Goal: Task Accomplishment & Management: Manage account settings

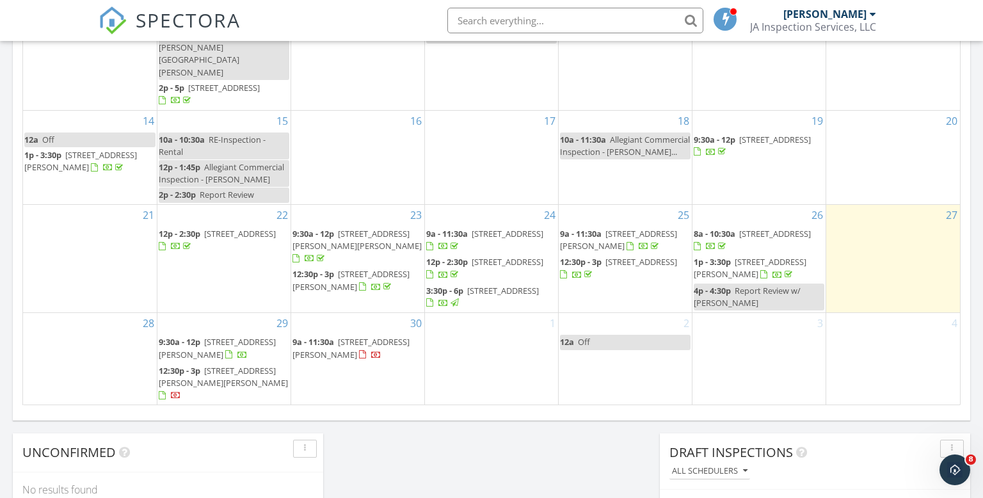
click at [631, 228] on span "2801 Roslyn Ave, Baltimore 21216" at bounding box center [618, 240] width 117 height 24
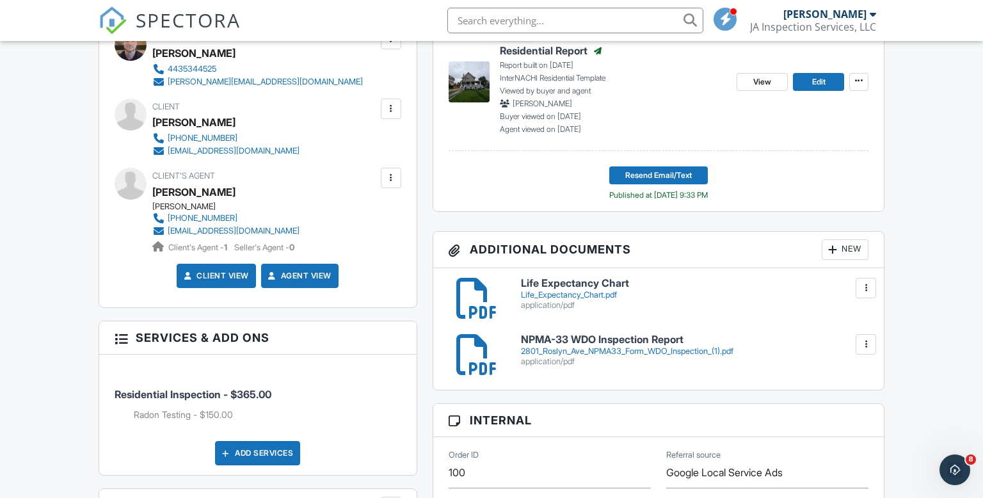
scroll to position [407, 0]
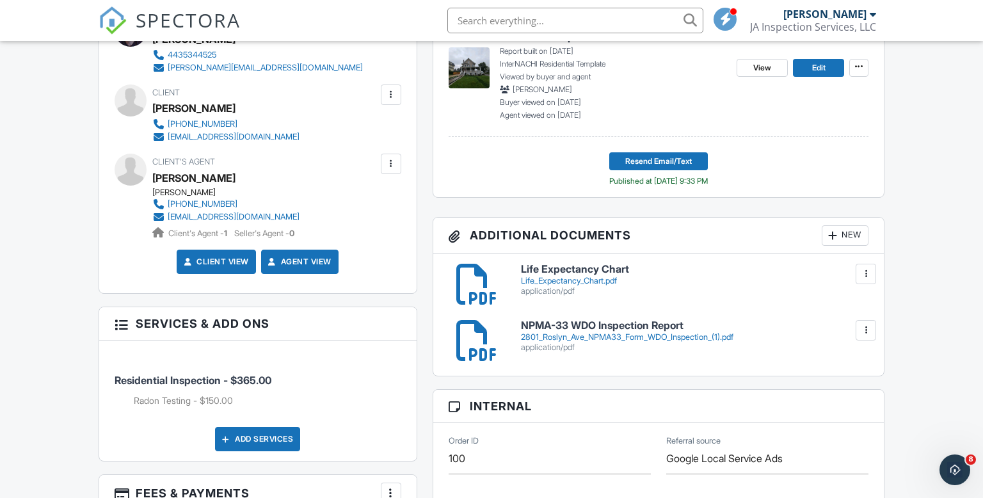
click at [846, 236] on div "New" at bounding box center [845, 235] width 47 height 20
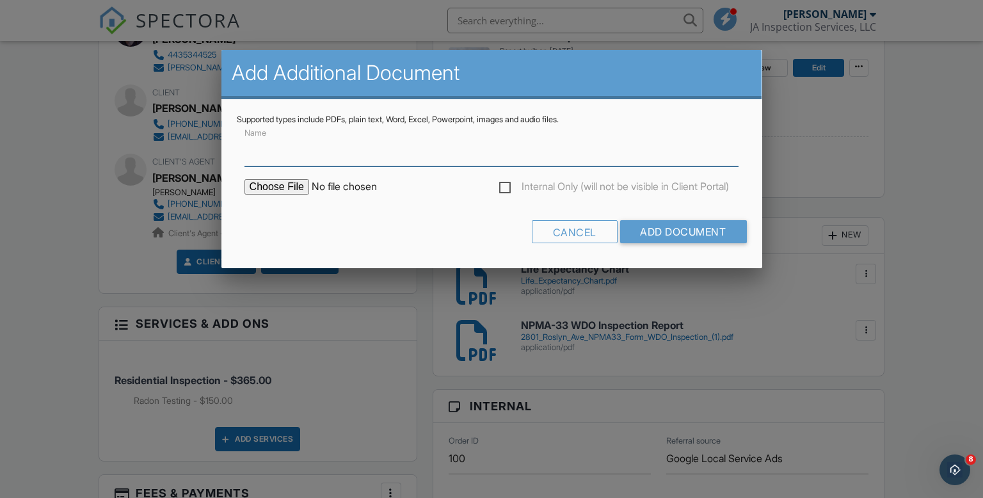
click at [442, 154] on input "Name" at bounding box center [492, 150] width 495 height 31
type input "Radon Report"
click at [293, 189] on input "file" at bounding box center [354, 186] width 218 height 15
type input "C:\fakepath\2801-Roslyn-Avenue_Radon Test Results.pdf"
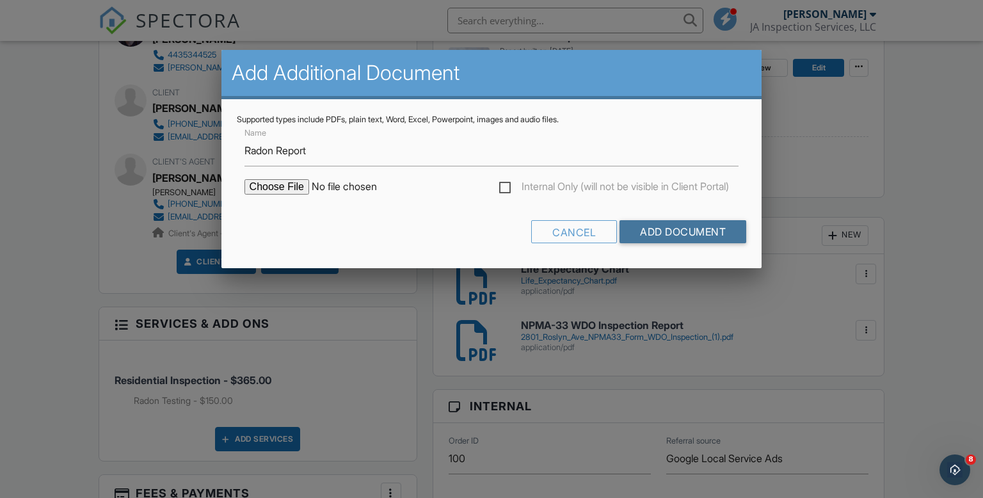
click at [677, 232] on input "Add Document" at bounding box center [683, 231] width 127 height 23
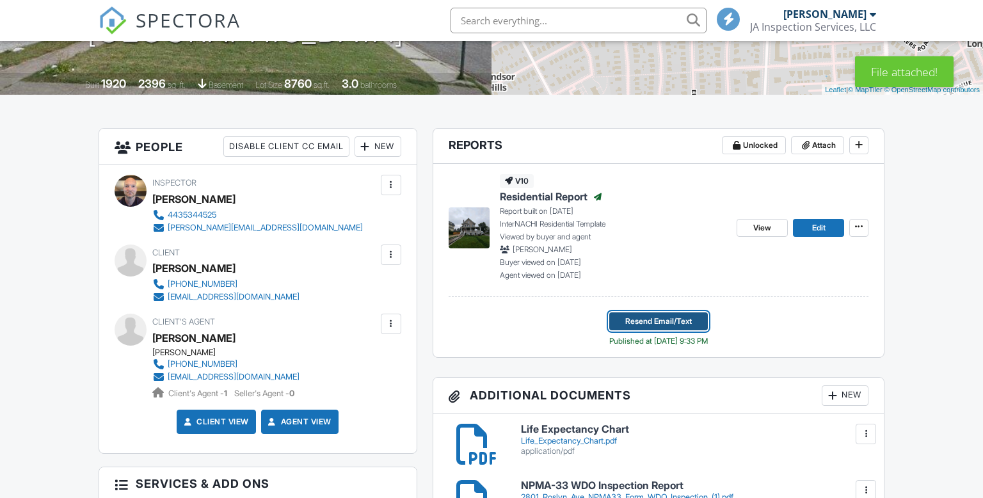
click at [648, 317] on span "Resend Email/Text" at bounding box center [658, 321] width 67 height 13
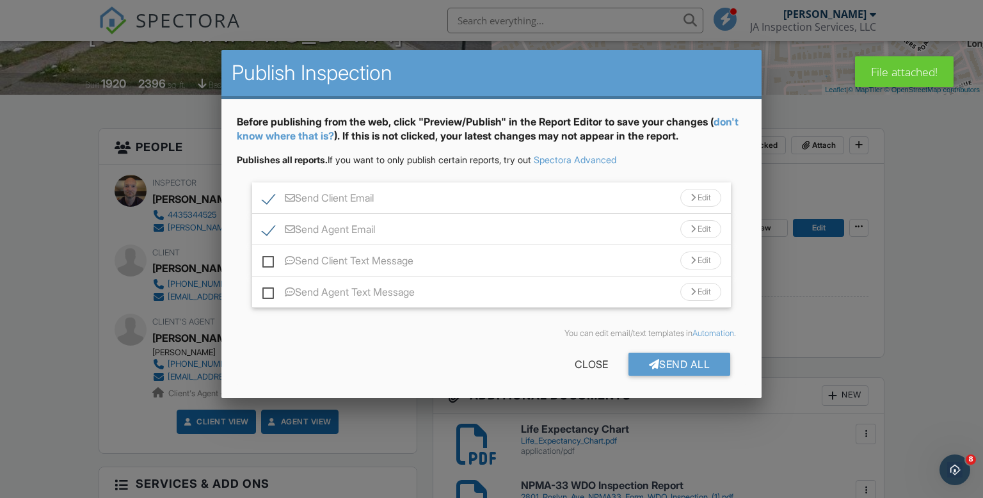
click at [574, 223] on div "Send Agent Email Edit" at bounding box center [491, 229] width 479 height 31
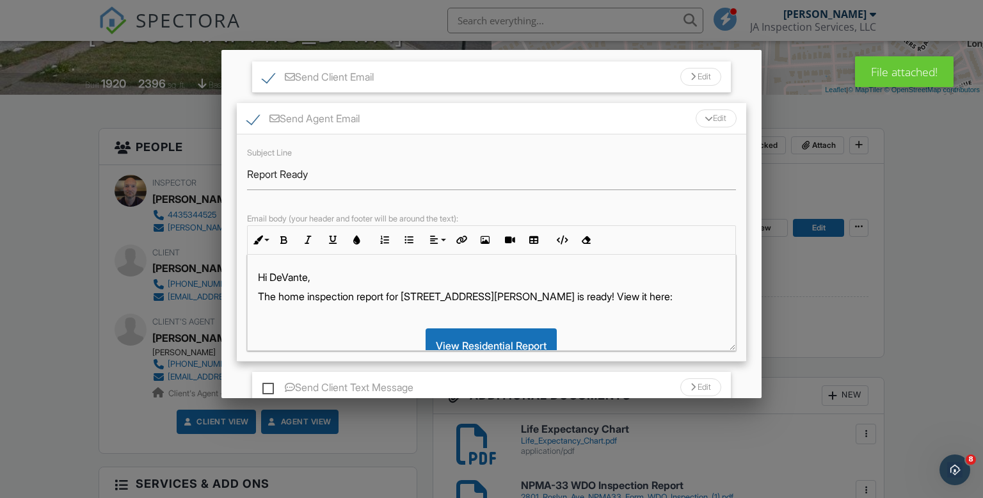
scroll to position [123, 0]
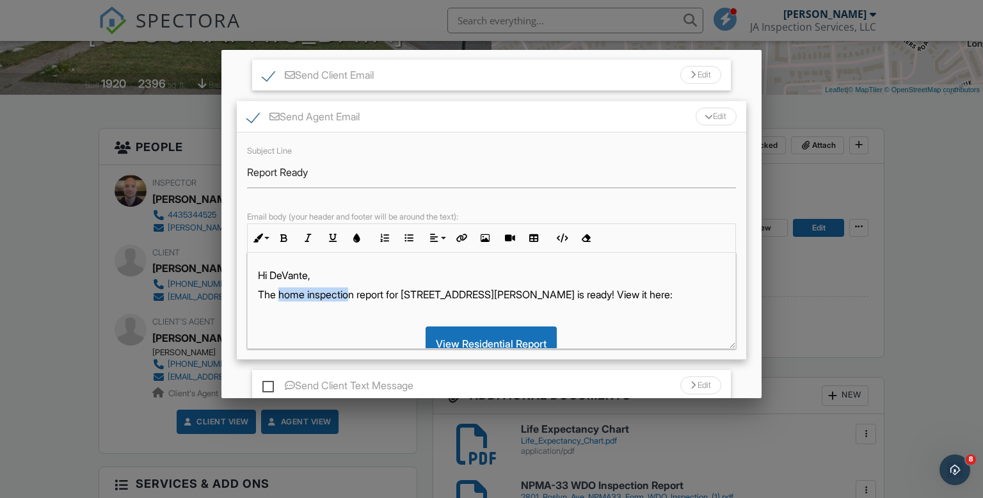
drag, startPoint x: 355, startPoint y: 294, endPoint x: 280, endPoint y: 292, distance: 74.9
click at [280, 292] on p "The home inspection report for [STREET_ADDRESS][PERSON_NAME] is ready! View it …" at bounding box center [492, 294] width 468 height 14
click at [474, 292] on p "The radon report for [STREET_ADDRESS][PERSON_NAME] is ready! View it here:" at bounding box center [492, 294] width 468 height 14
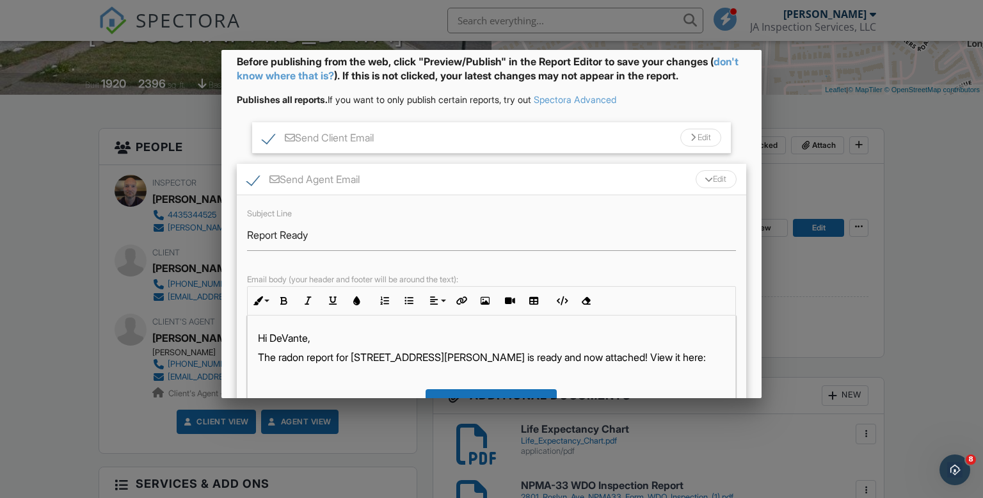
scroll to position [52, 0]
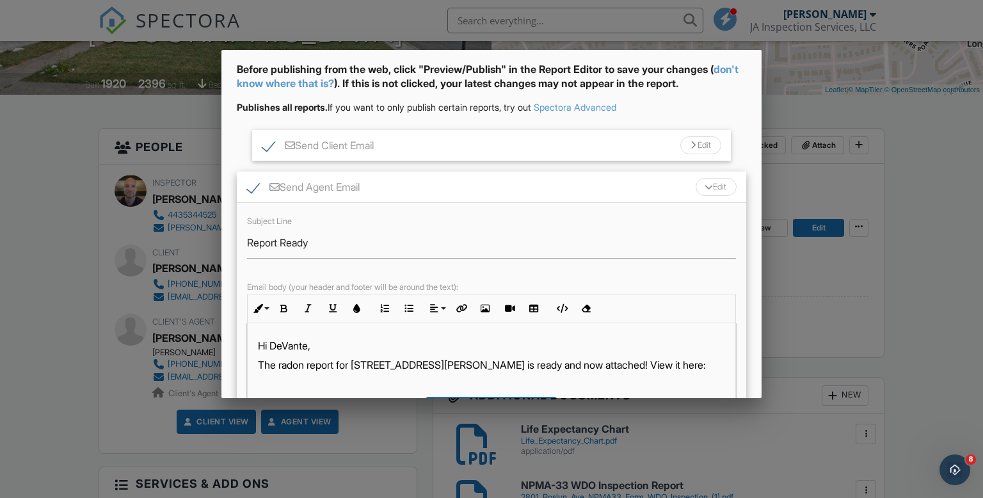
click at [402, 185] on div "Send Agent Email Edit" at bounding box center [492, 187] width 510 height 31
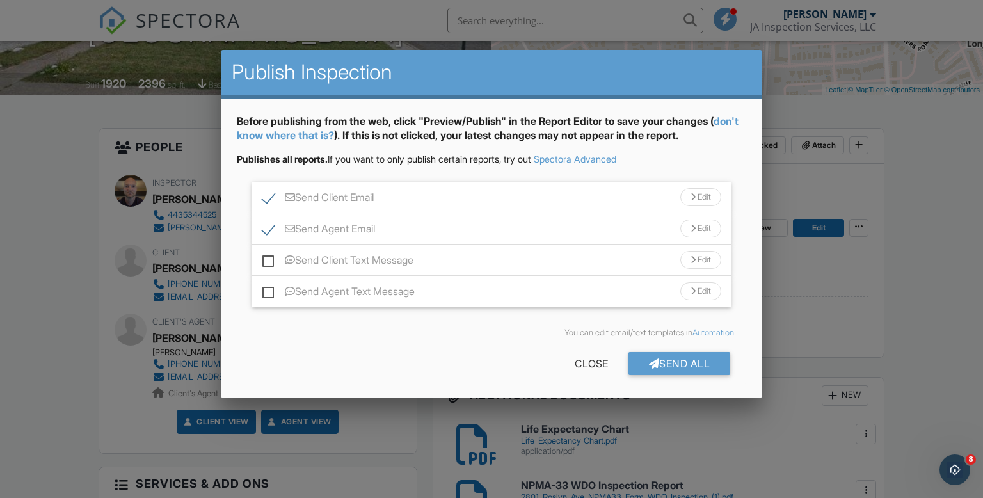
click at [392, 197] on div "Send Client Email Edit" at bounding box center [491, 197] width 479 height 31
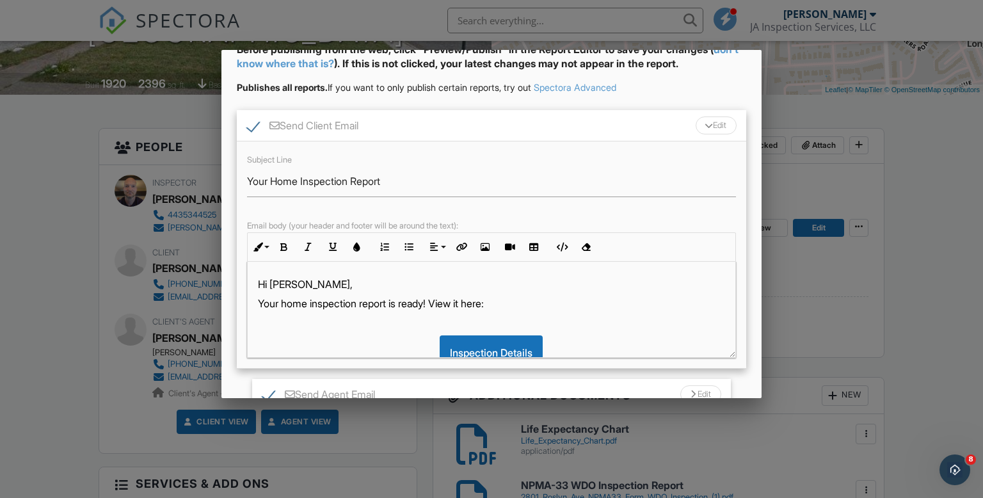
scroll to position [92, 0]
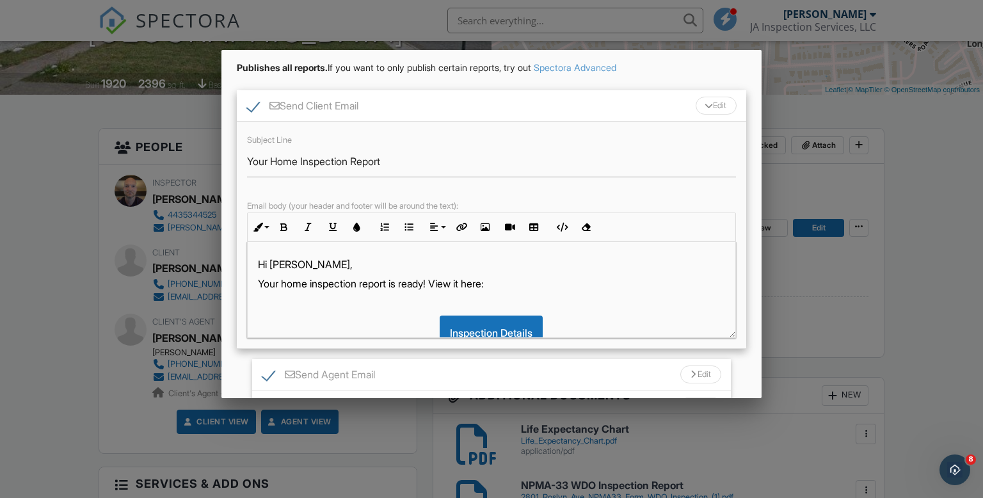
click at [320, 307] on p at bounding box center [492, 303] width 468 height 14
drag, startPoint x: 436, startPoint y: 279, endPoint x: 283, endPoint y: 275, distance: 153.0
click at [284, 275] on div "Hi [PERSON_NAME], Your home inspection report is ready! View it here: Inspectio…" at bounding box center [492, 343] width 488 height 202
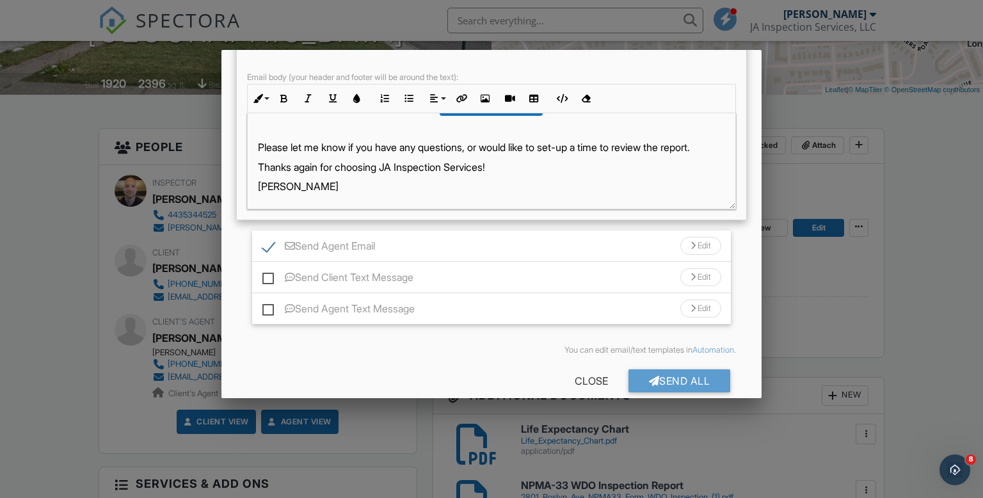
scroll to position [237, 0]
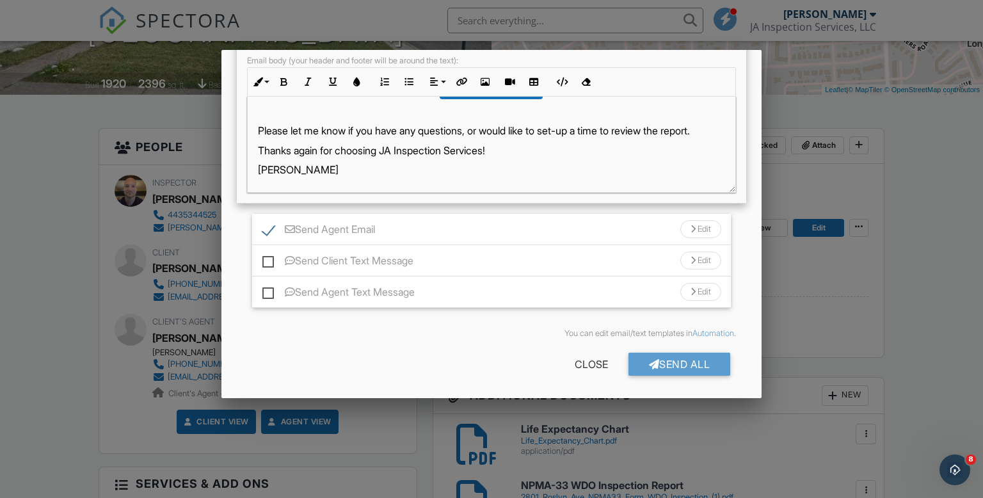
click at [651, 370] on div "Send All" at bounding box center [680, 364] width 102 height 23
